Goal: Task Accomplishment & Management: Use online tool/utility

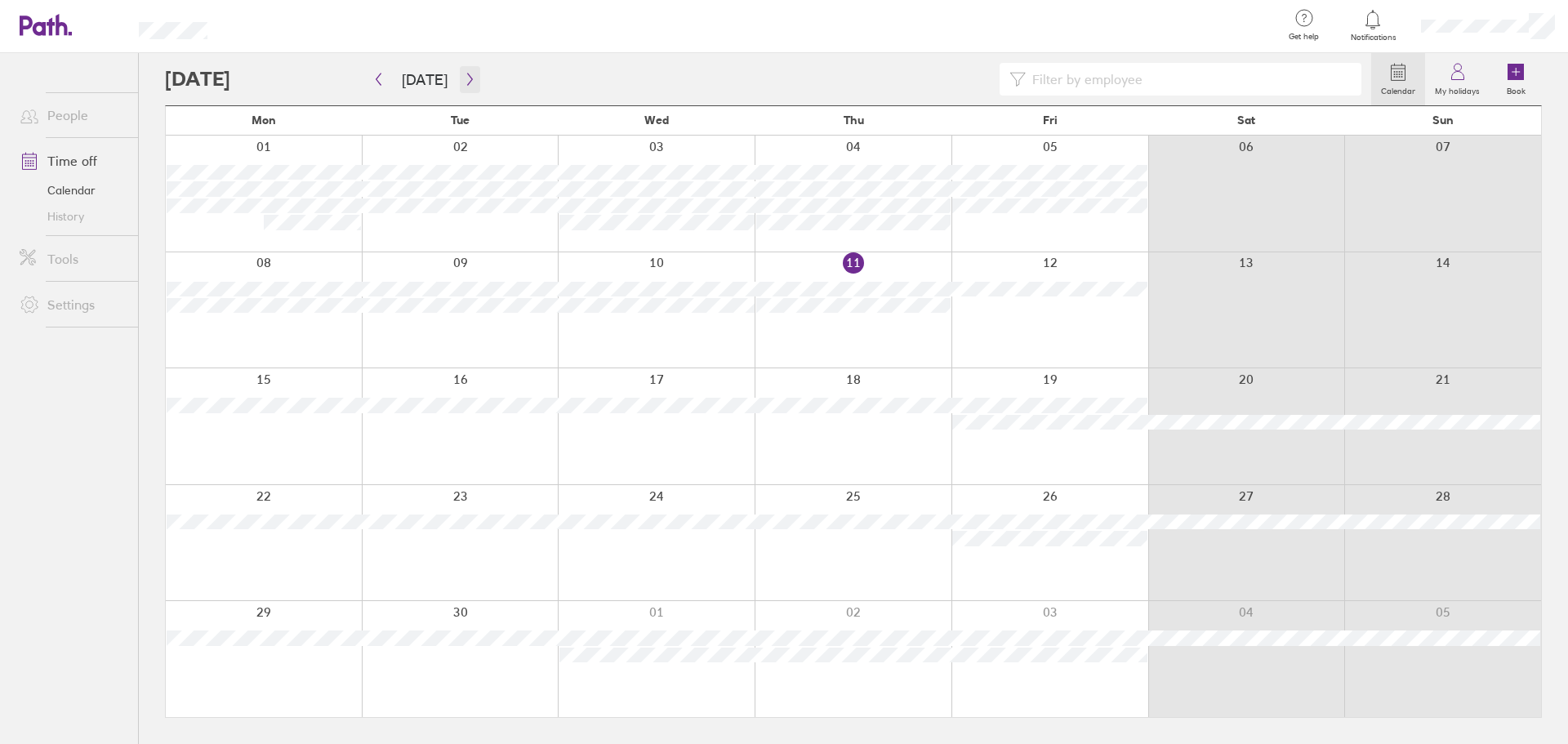
click at [474, 76] on button "button" at bounding box center [469, 79] width 20 height 27
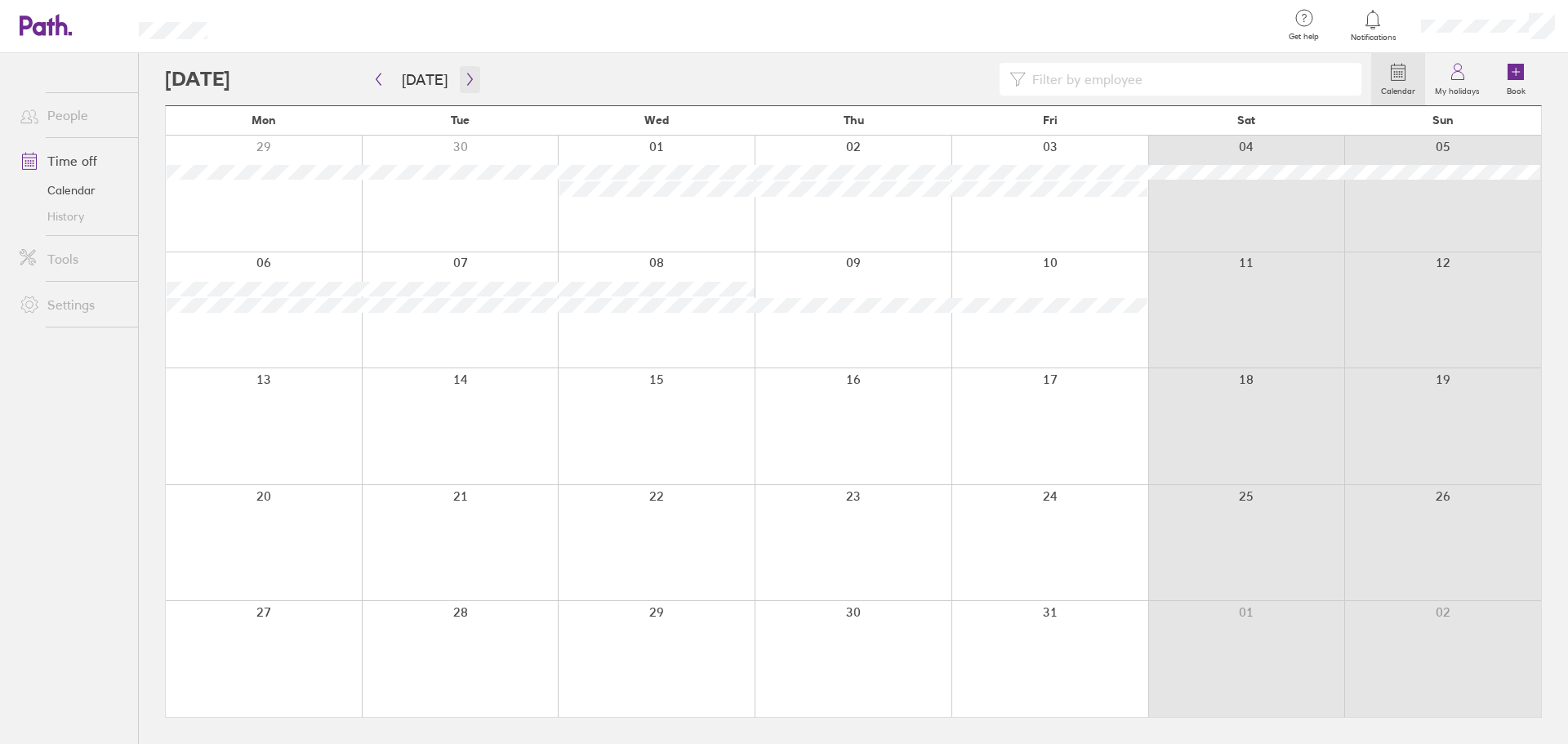
click at [466, 75] on icon "button" at bounding box center [470, 79] width 12 height 13
click at [431, 75] on button "[DATE]" at bounding box center [424, 79] width 72 height 27
